Goal: Transaction & Acquisition: Download file/media

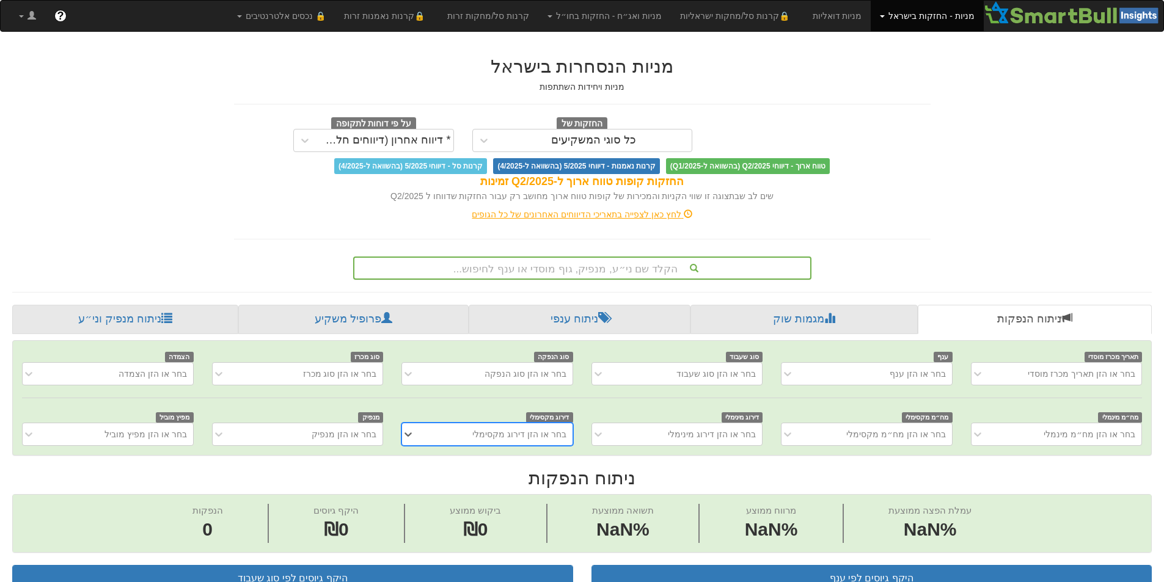
scroll to position [0, 9]
click at [695, 257] on div "הקלד שם ני״ע, מנפיק, גוף מוסדי או ענף לחיפוש..." at bounding box center [582, 268] width 458 height 23
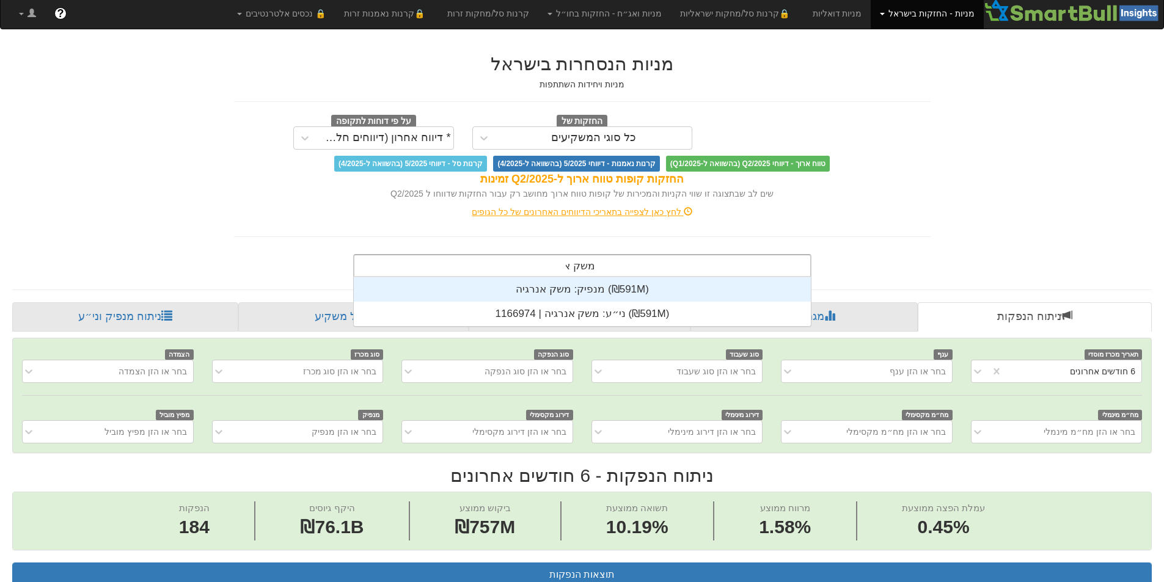
scroll to position [0, 2228]
type input "משק אנ"
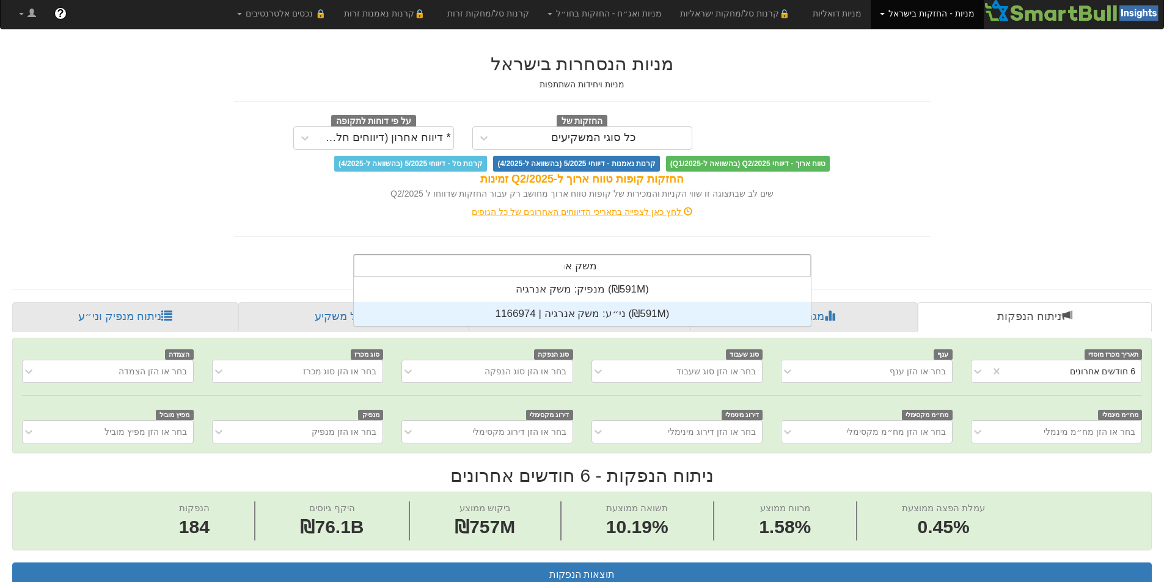
click at [702, 319] on div "ני״ע: ‏משק אנרגיה | 1166974 ‎(₪591M)‎" at bounding box center [582, 314] width 457 height 24
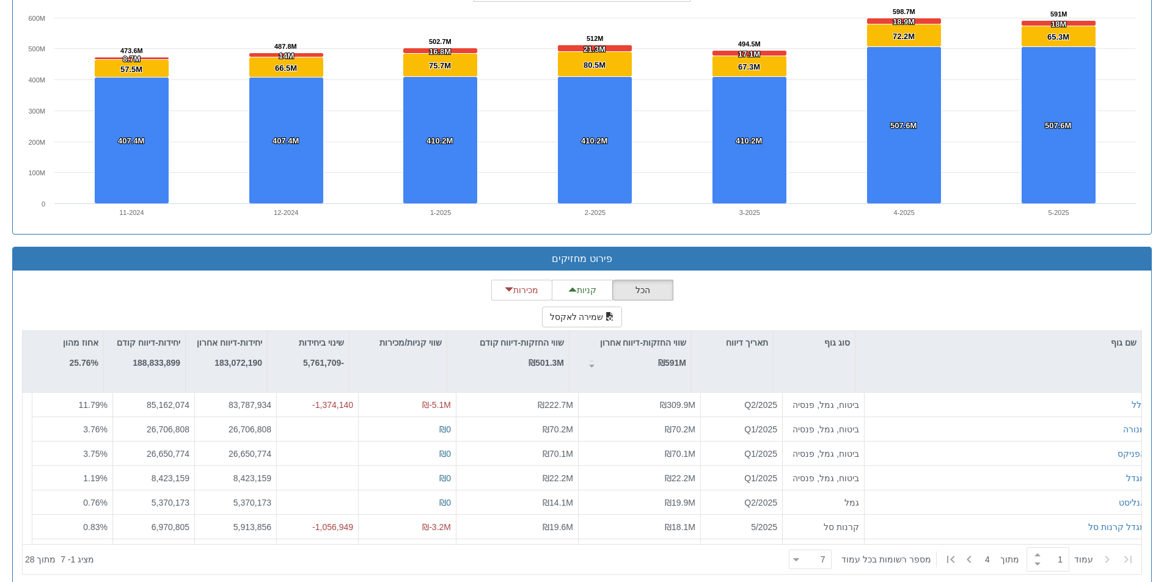
scroll to position [906, 0]
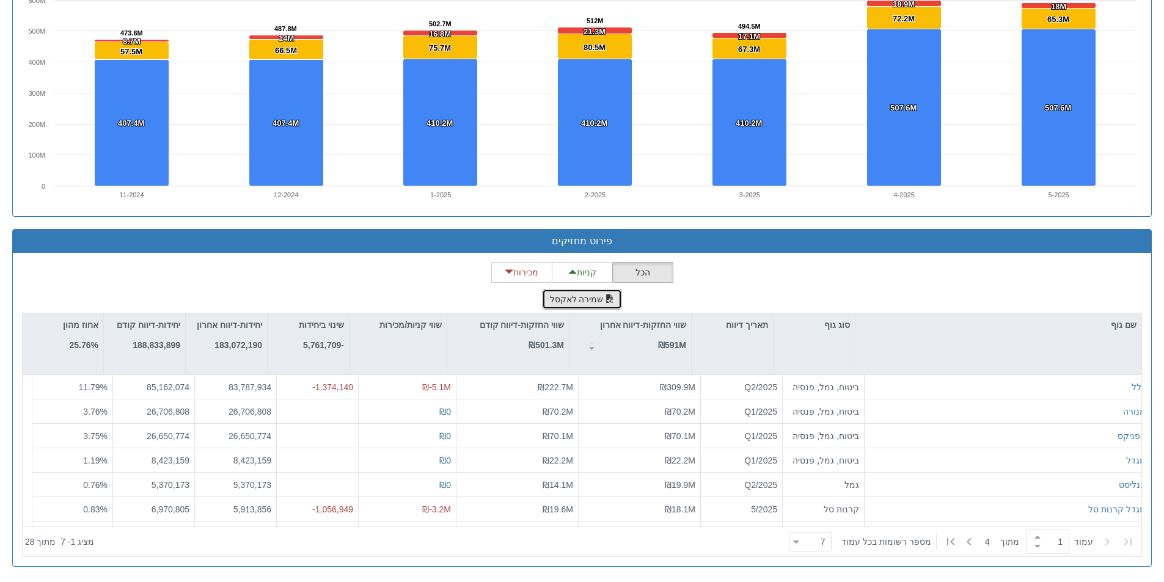
click at [592, 305] on button "שמירה לאקסל" at bounding box center [582, 299] width 81 height 21
